Goal: Task Accomplishment & Management: Manage account settings

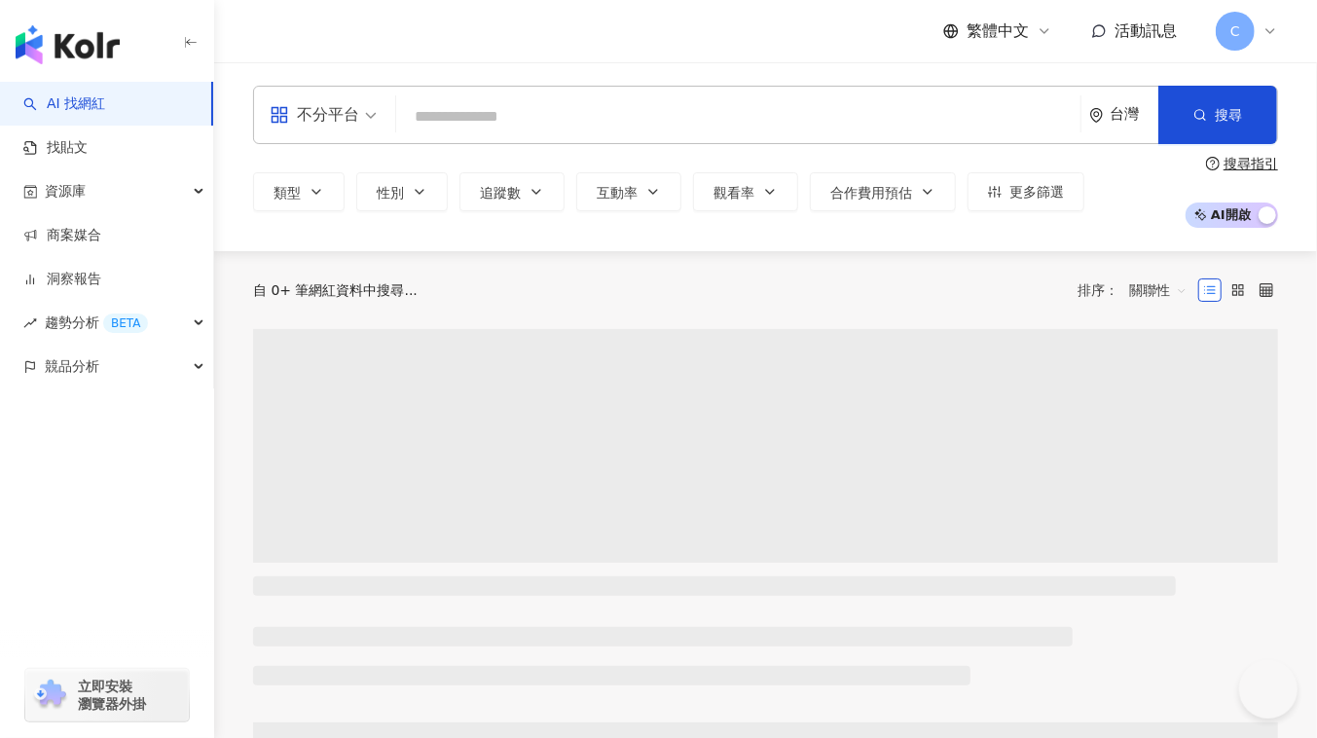
click at [1249, 31] on span "C" at bounding box center [1235, 31] width 39 height 39
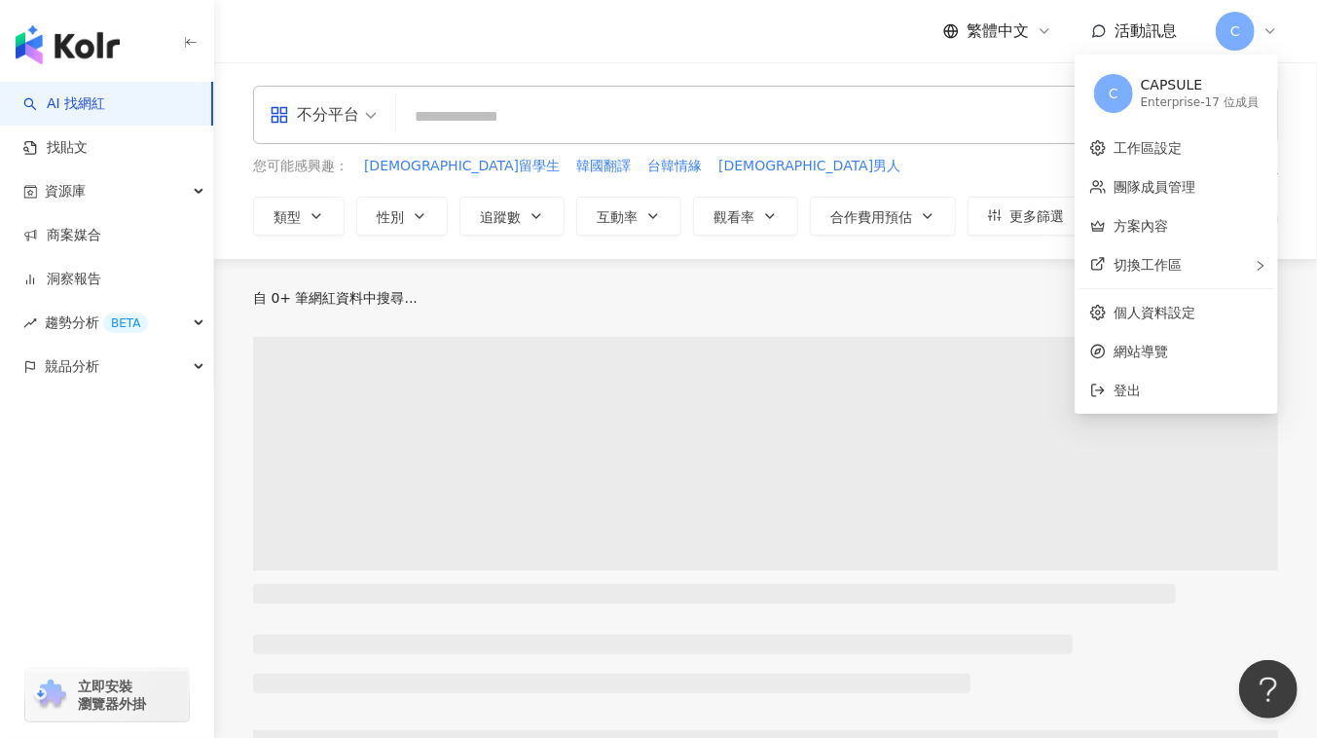
click at [1219, 95] on div "Enterprise - 17 位成員" at bounding box center [1200, 102] width 118 height 17
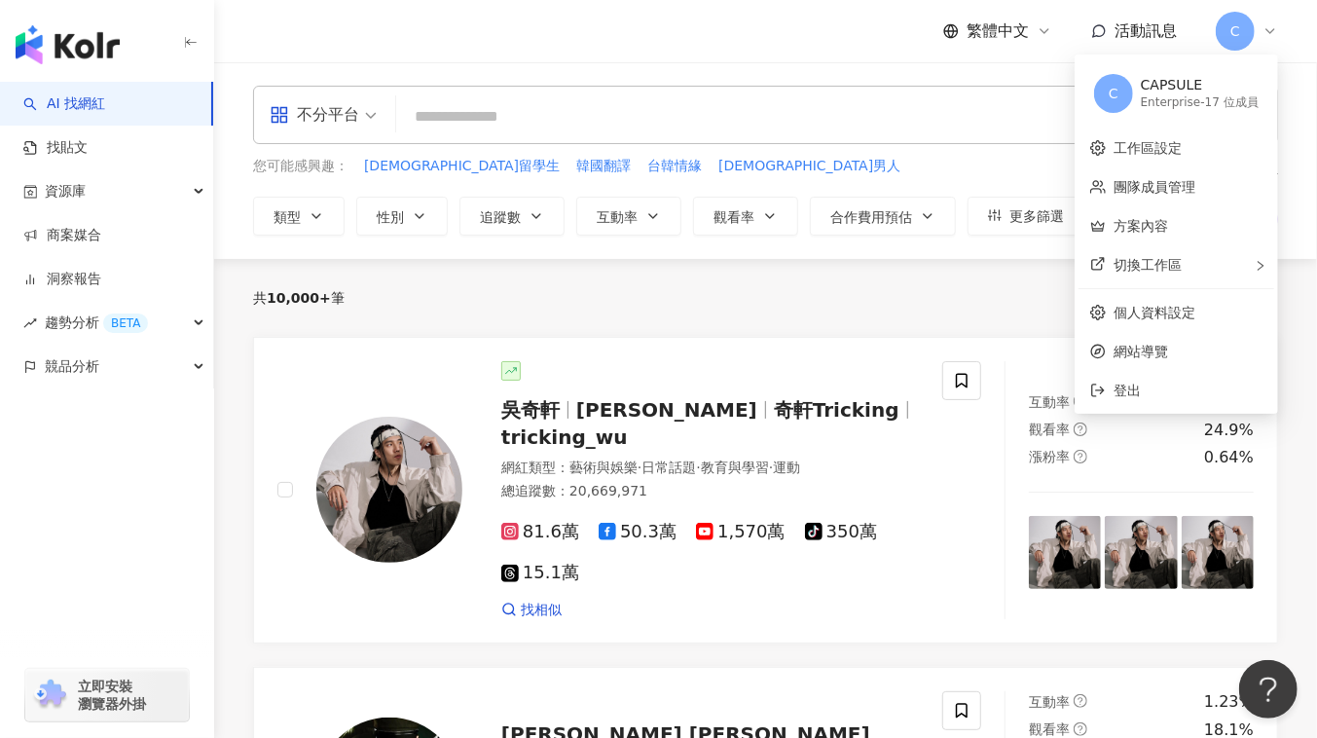
click at [1158, 80] on div "CAPSULE" at bounding box center [1200, 85] width 118 height 19
click at [1235, 102] on div "Enterprise - 17 位成員" at bounding box center [1200, 102] width 118 height 17
click at [1148, 105] on div "Enterprise - 17 位成員" at bounding box center [1200, 102] width 118 height 17
click at [1268, 34] on icon at bounding box center [1271, 31] width 16 height 16
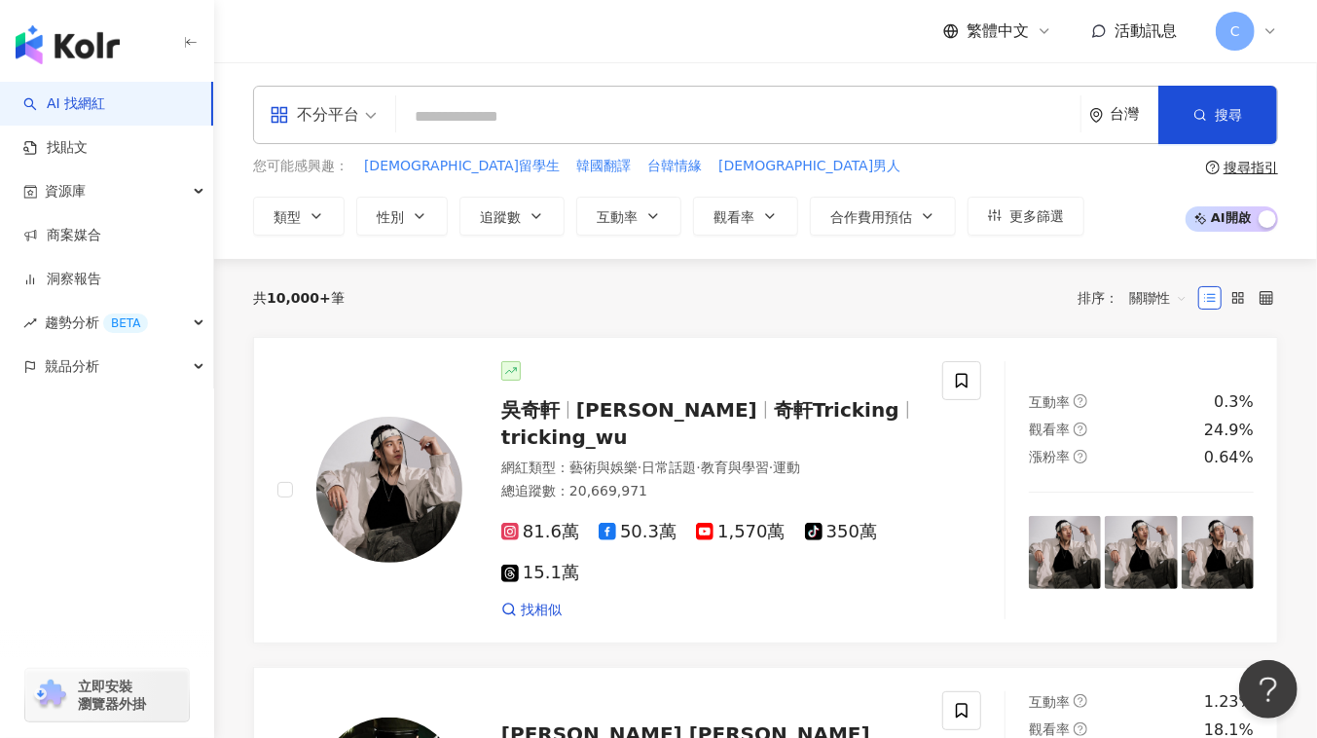
click at [1255, 28] on div "C" at bounding box center [1247, 31] width 62 height 39
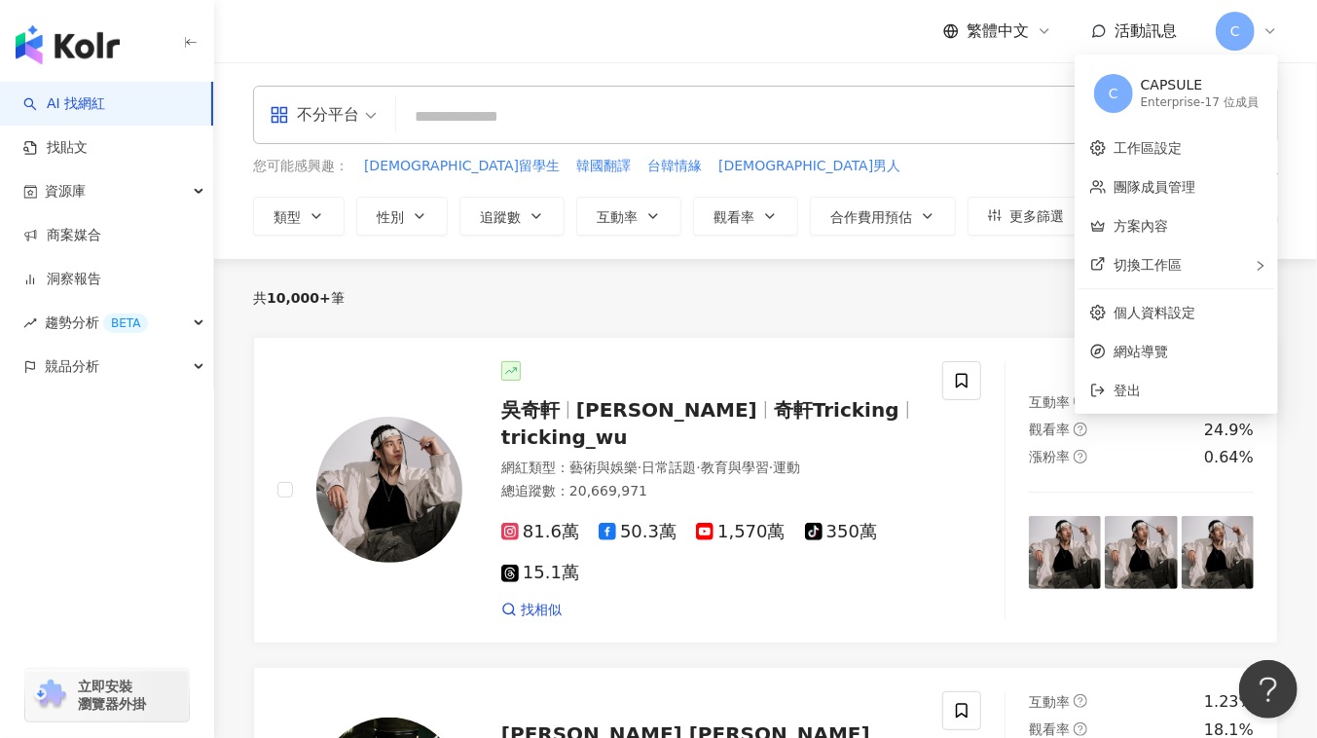
click at [1111, 89] on span "C" at bounding box center [1114, 93] width 10 height 21
click at [1201, 91] on div "CAPSULE" at bounding box center [1200, 85] width 118 height 19
click at [1193, 84] on div "CAPSULE" at bounding box center [1200, 85] width 118 height 19
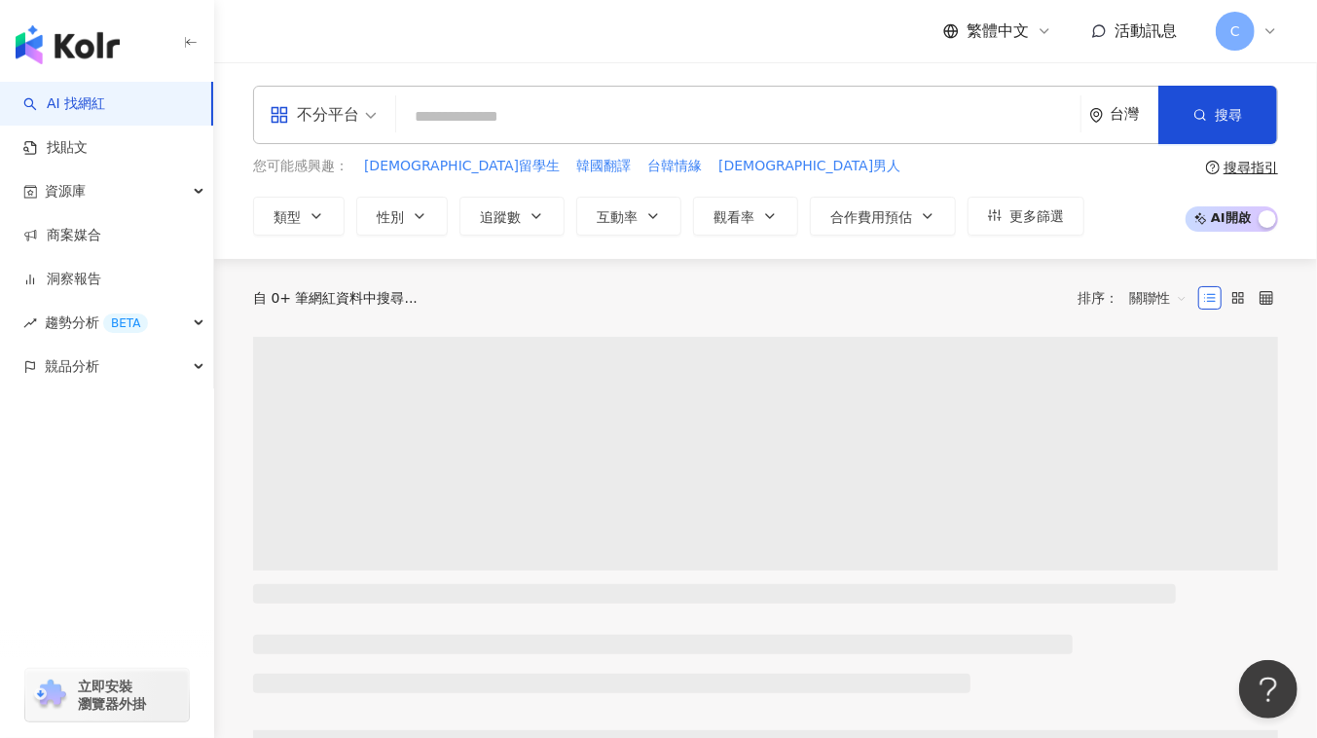
click at [1277, 30] on icon at bounding box center [1271, 31] width 16 height 16
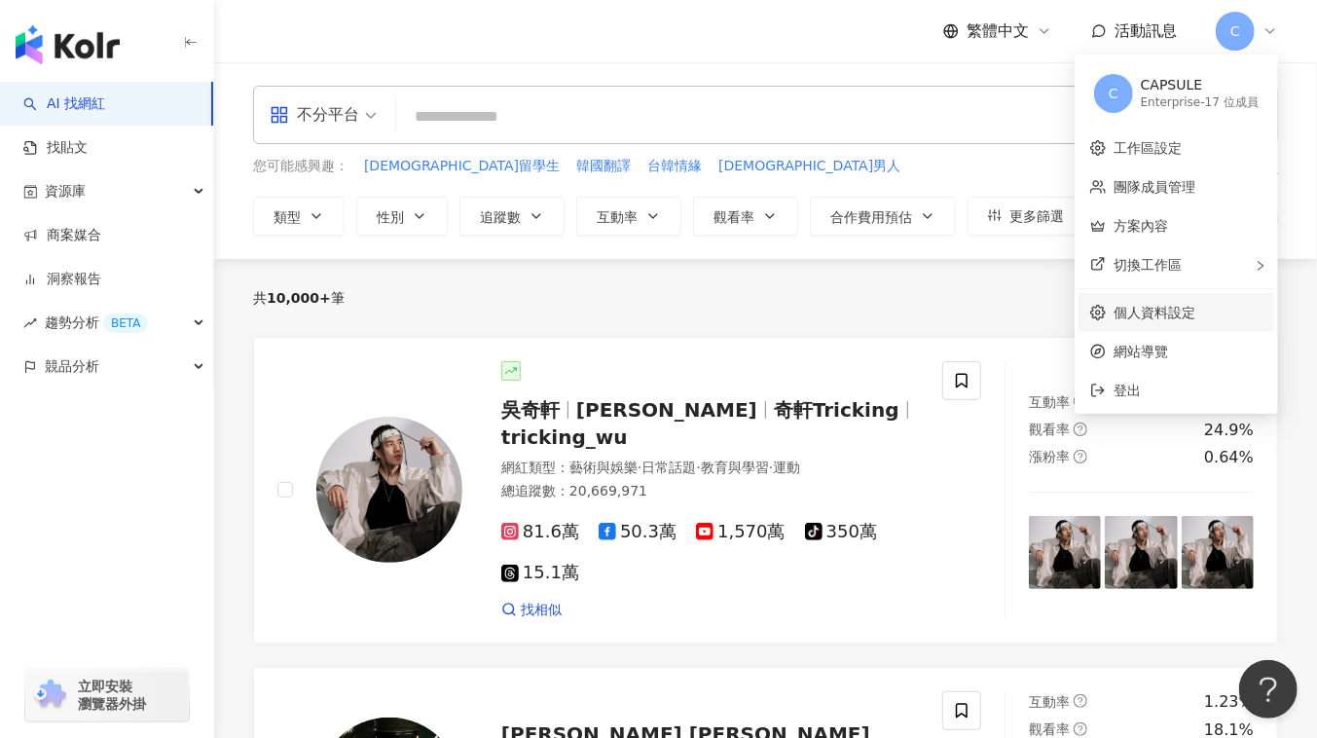
click at [1164, 316] on link "個人資料設定" at bounding box center [1155, 313] width 82 height 16
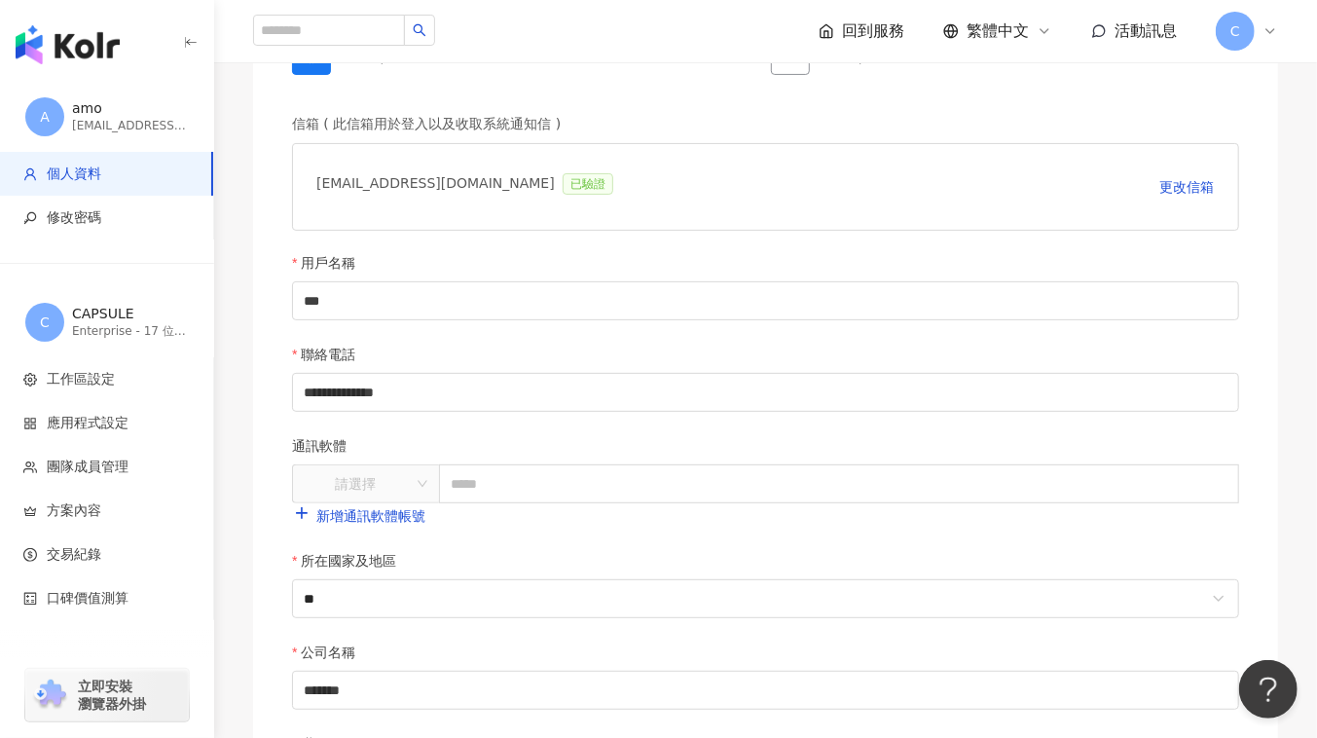
scroll to position [184, 0]
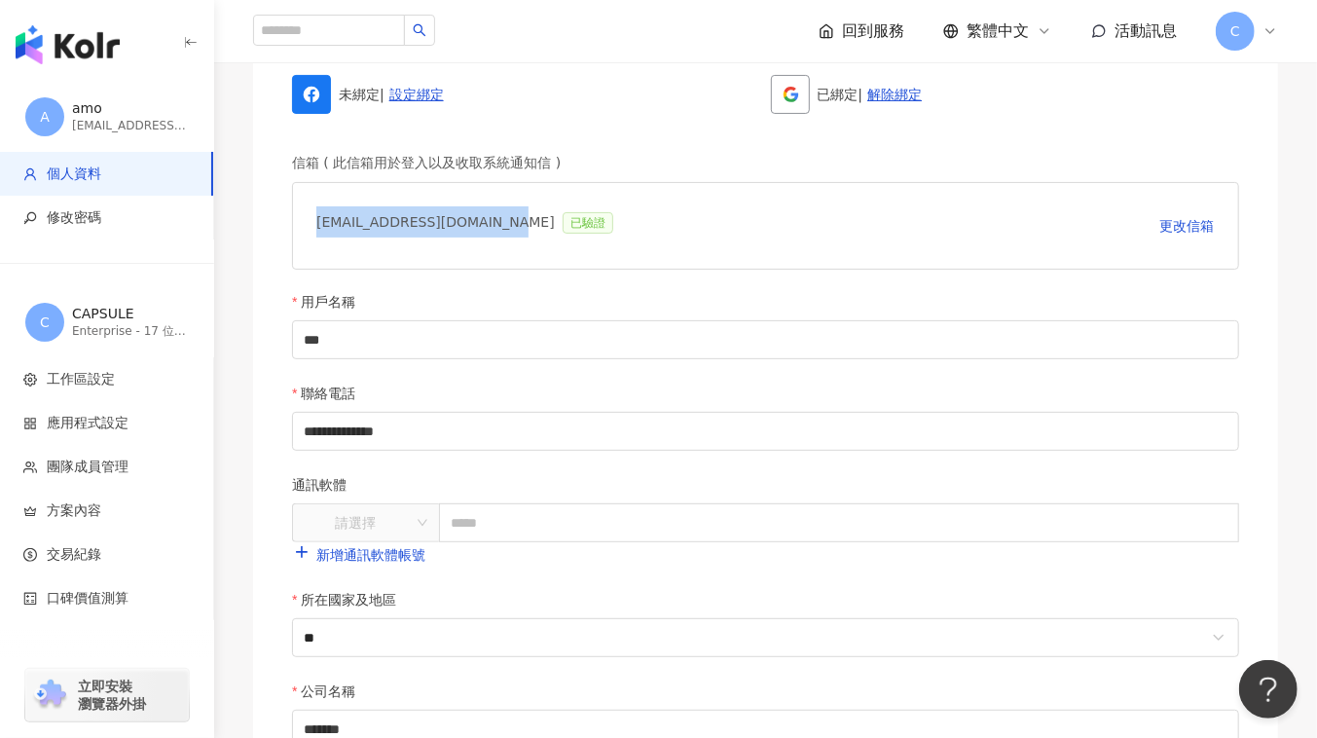
drag, startPoint x: 497, startPoint y: 219, endPoint x: 318, endPoint y: 219, distance: 178.2
click at [318, 219] on div "amo@capsulecorporation.cc 已驗證" at bounding box center [468, 225] width 305 height 39
copy div "amo@capsulecorporation.cc"
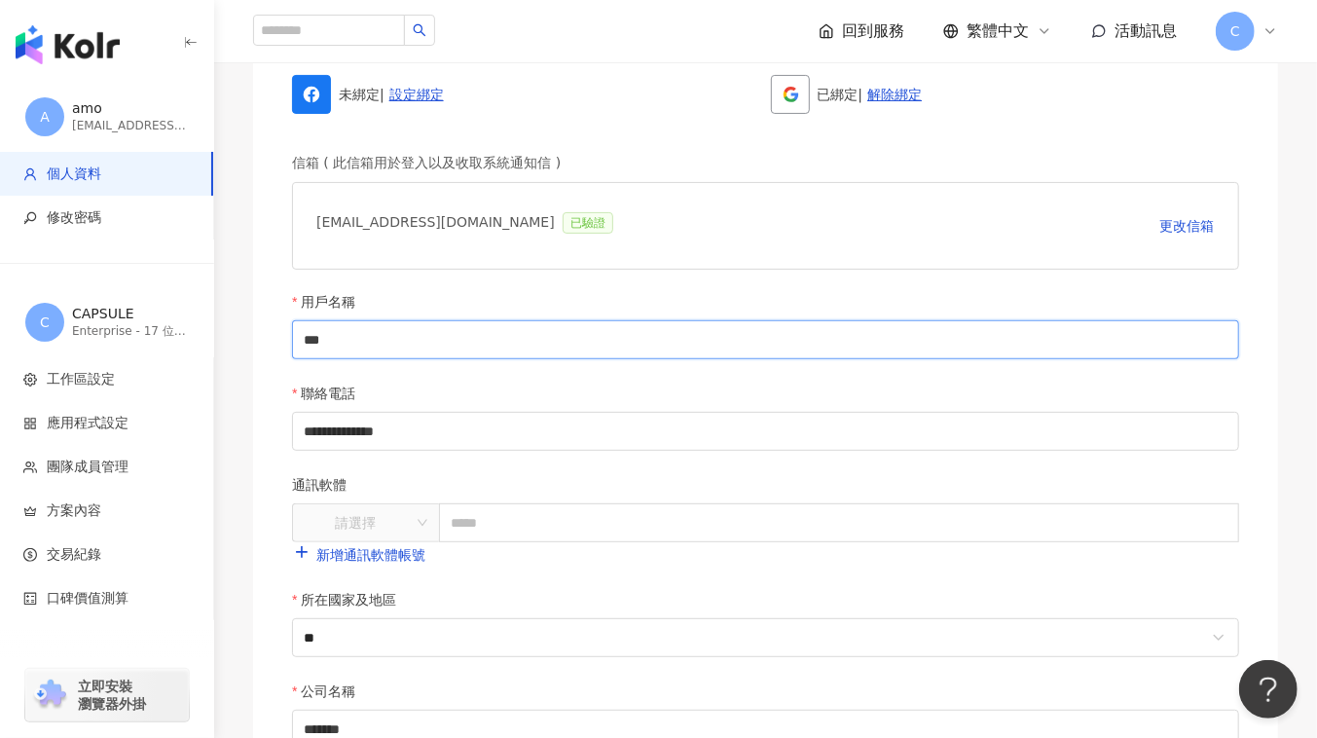
drag, startPoint x: 925, startPoint y: 353, endPoint x: 908, endPoint y: 363, distance: 19.2
click at [925, 353] on input "***" at bounding box center [765, 339] width 947 height 39
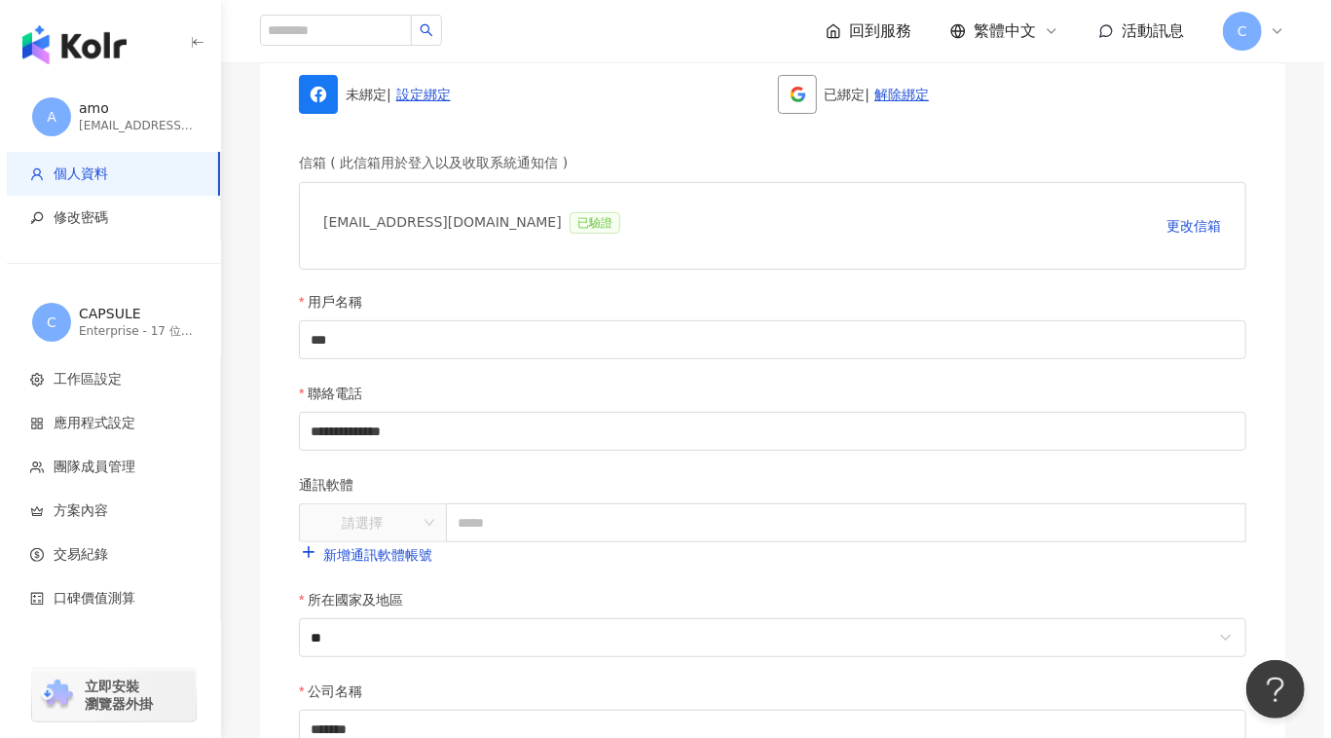
scroll to position [0, 0]
